Goal: Obtain resource: Download file/media

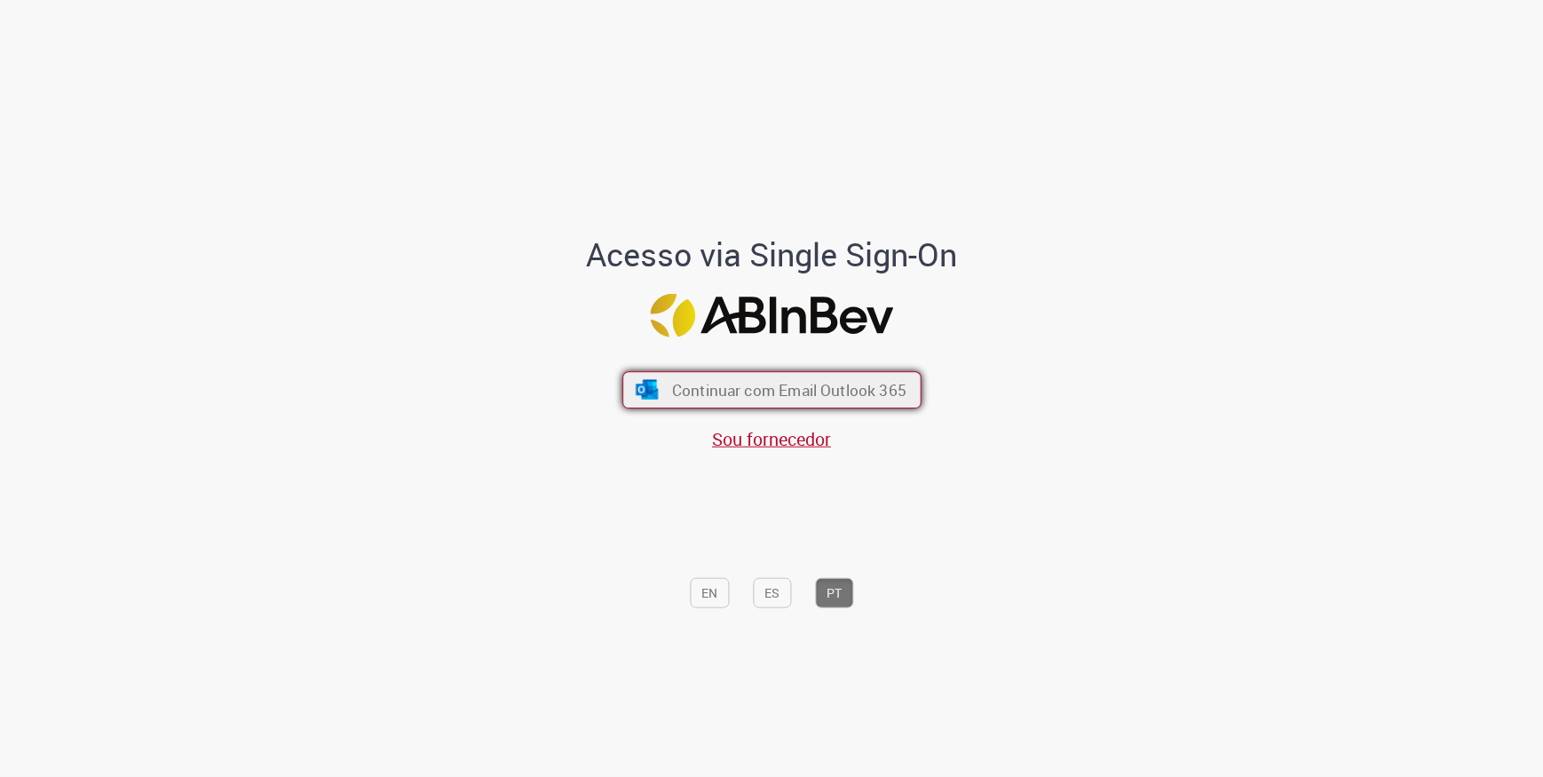
click at [782, 398] on span "Continuar com Email Outlook 365" at bounding box center [788, 389] width 234 height 20
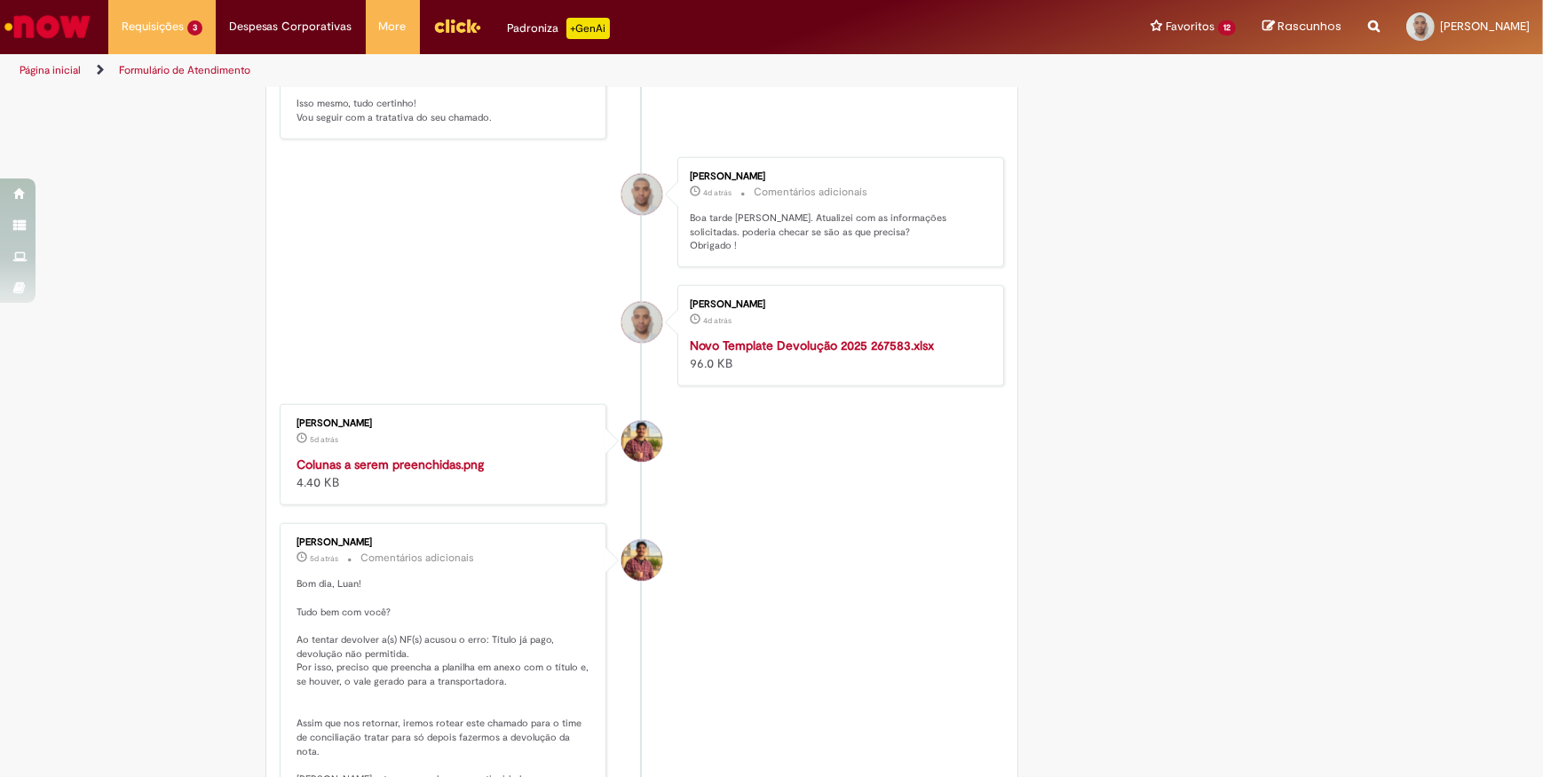
scroll to position [1832, 0]
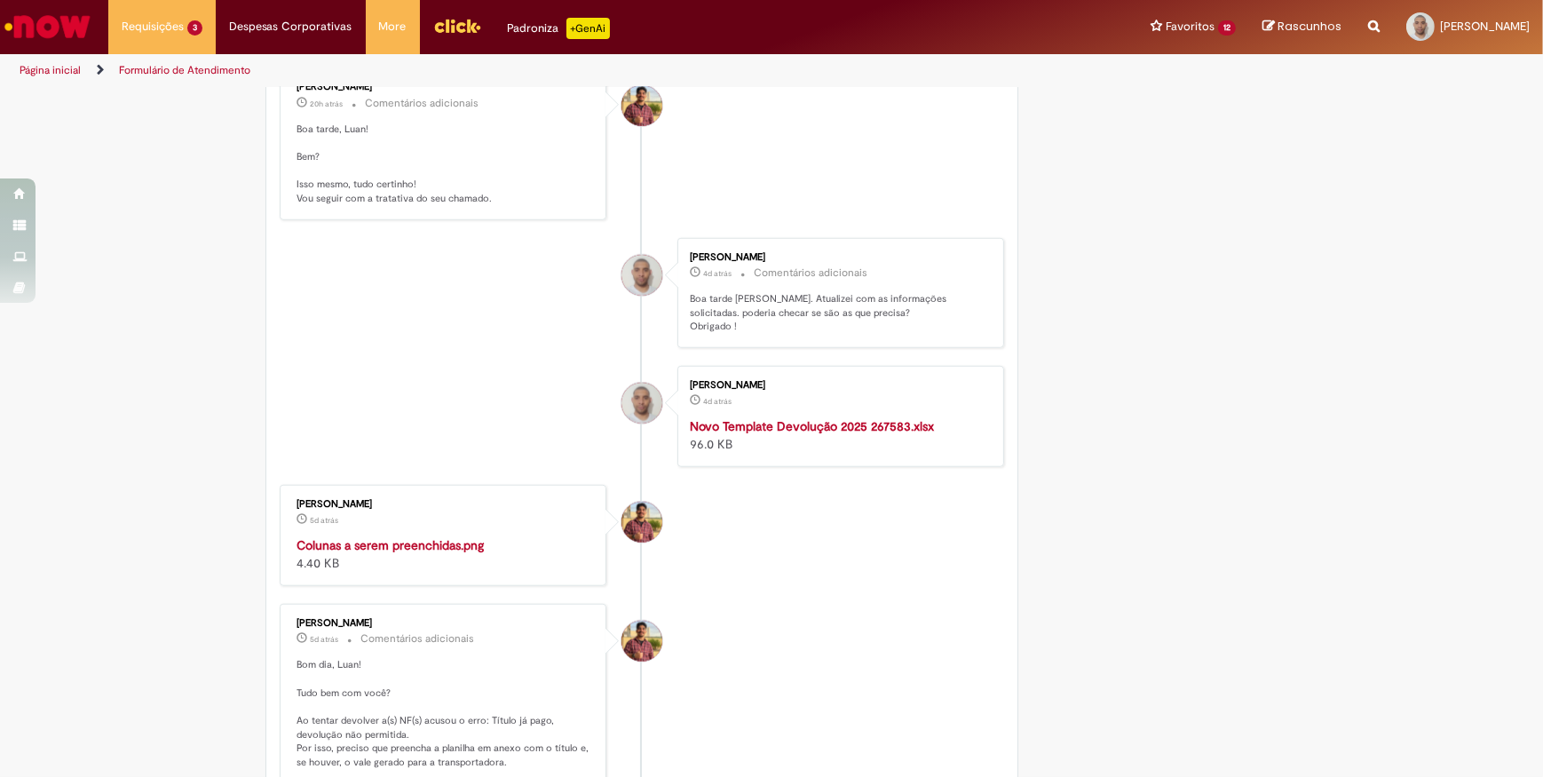
click at [892, 434] on strong "Novo Template Devolução 2025 267583.xlsx" at bounding box center [812, 426] width 244 height 16
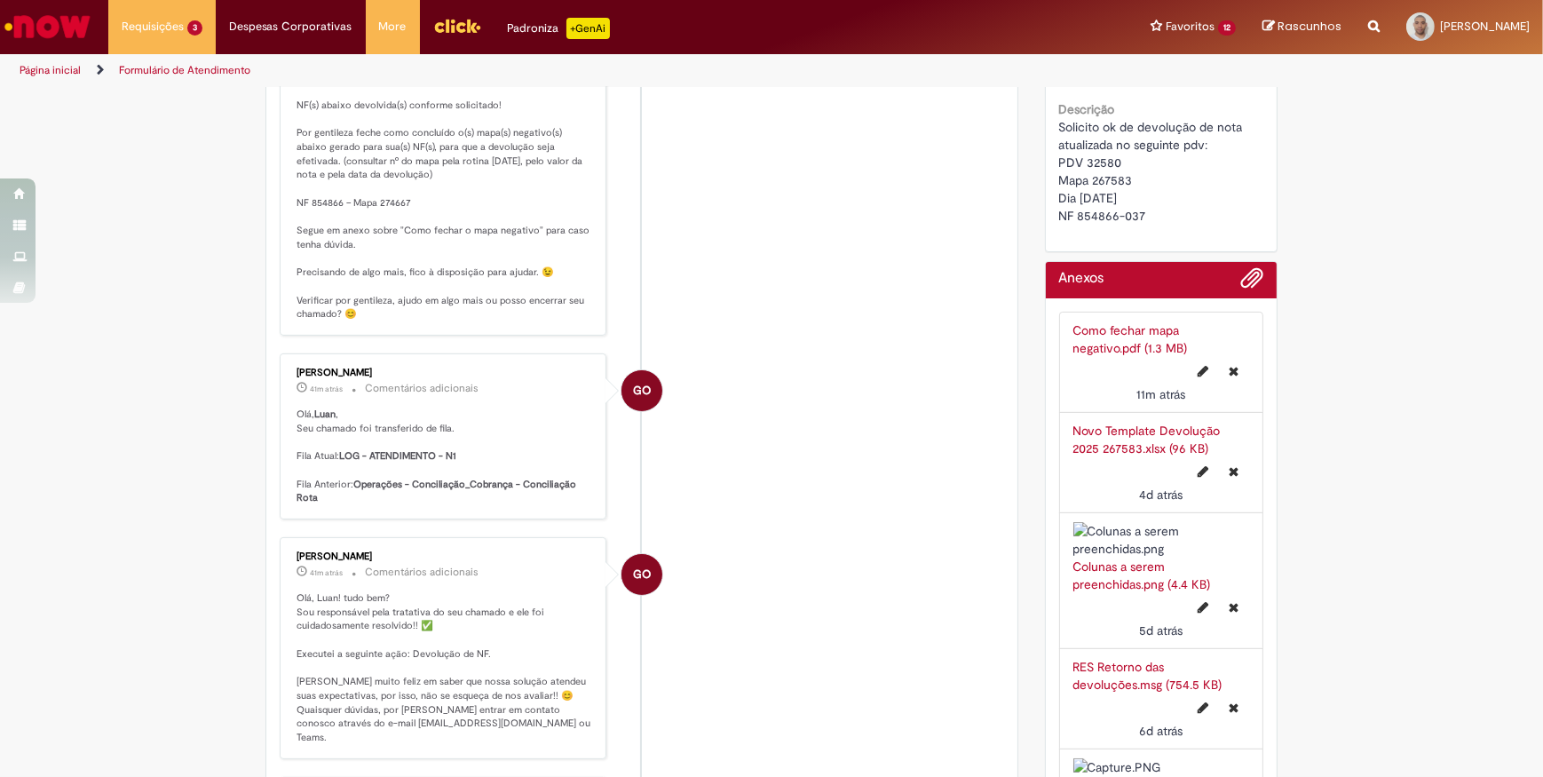
scroll to position [138, 0]
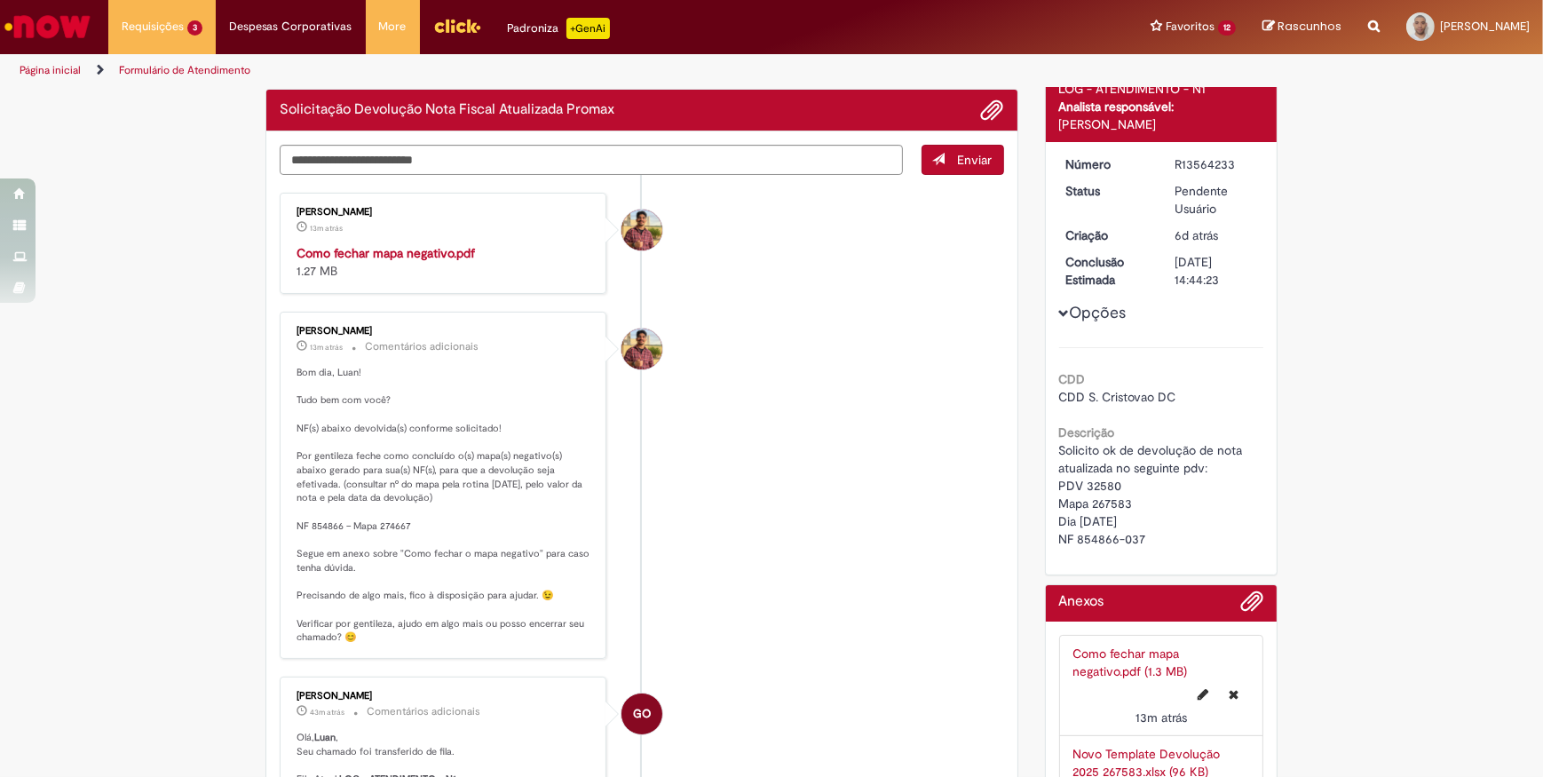
click at [441, 257] on strong "Como fechar mapa negativo.pdf" at bounding box center [385, 253] width 178 height 16
drag, startPoint x: 375, startPoint y: 523, endPoint x: 410, endPoint y: 518, distance: 34.9
click at [410, 518] on p "Bom dia, Luan! Tudo bem com você? NF(s) abaixo devolvida(s) conforme solicitado…" at bounding box center [444, 505] width 296 height 279
copy p "274667"
